Goal: Task Accomplishment & Management: Use online tool/utility

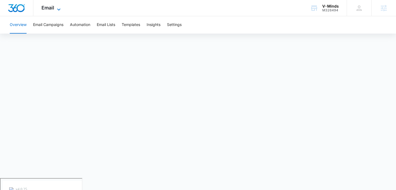
click at [50, 10] on span "Email" at bounding box center [47, 8] width 13 height 6
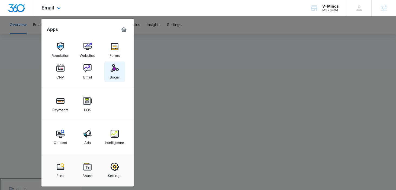
click at [117, 73] on div "Social" at bounding box center [115, 75] width 10 height 7
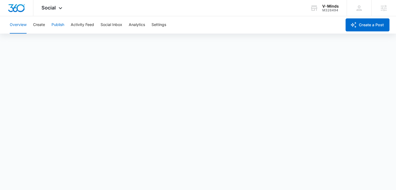
click at [61, 28] on button "Publish" at bounding box center [57, 24] width 13 height 17
click at [57, 26] on button "Publish" at bounding box center [57, 24] width 13 height 17
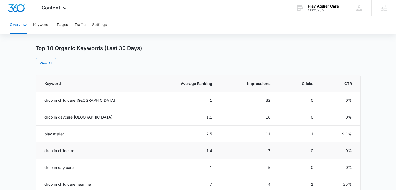
scroll to position [204, 0]
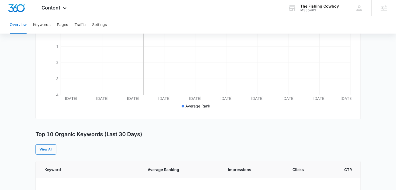
scroll to position [129, 0]
